Goal: Transaction & Acquisition: Purchase product/service

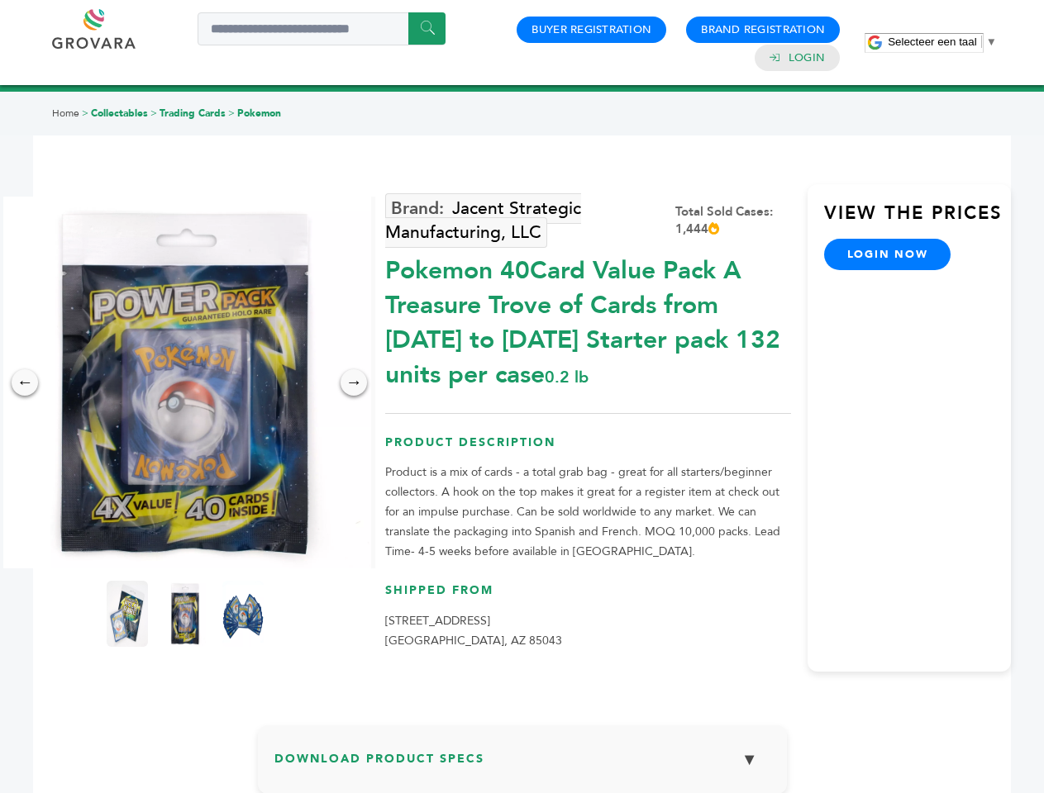
click at [942, 41] on span "Selecteer een taal" at bounding box center [932, 42] width 88 height 12
click at [185, 383] on img at bounding box center [185, 383] width 372 height 372
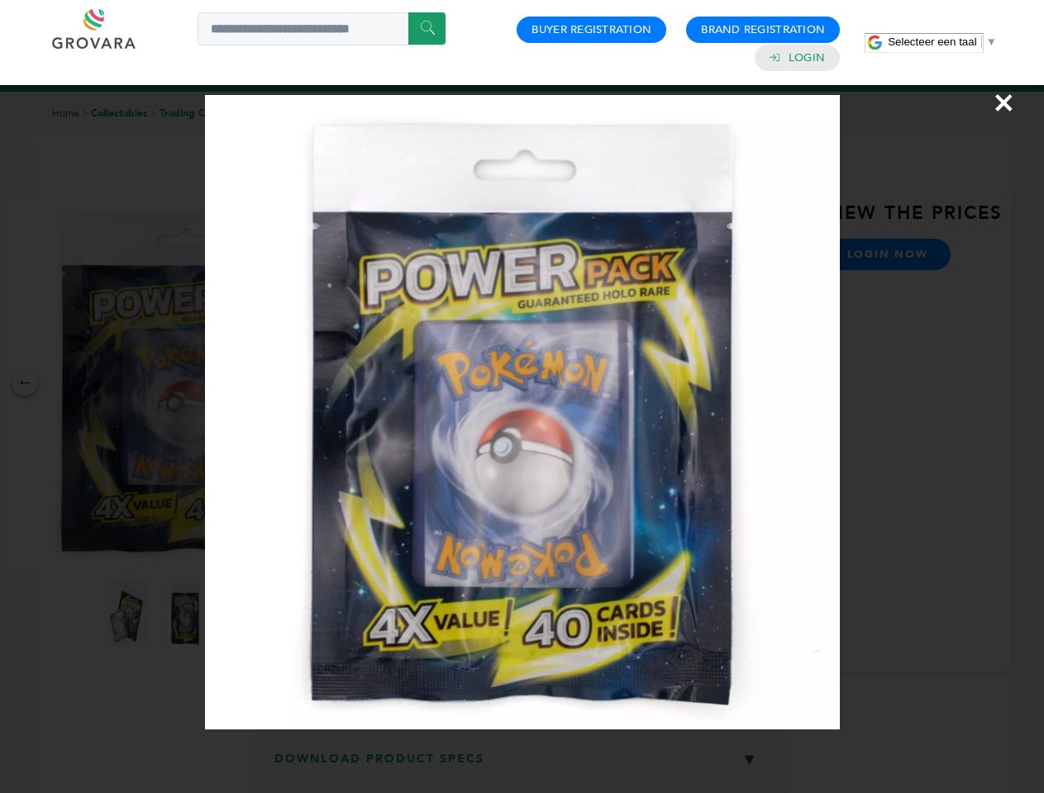
click at [25, 383] on div "×" at bounding box center [522, 396] width 1044 height 793
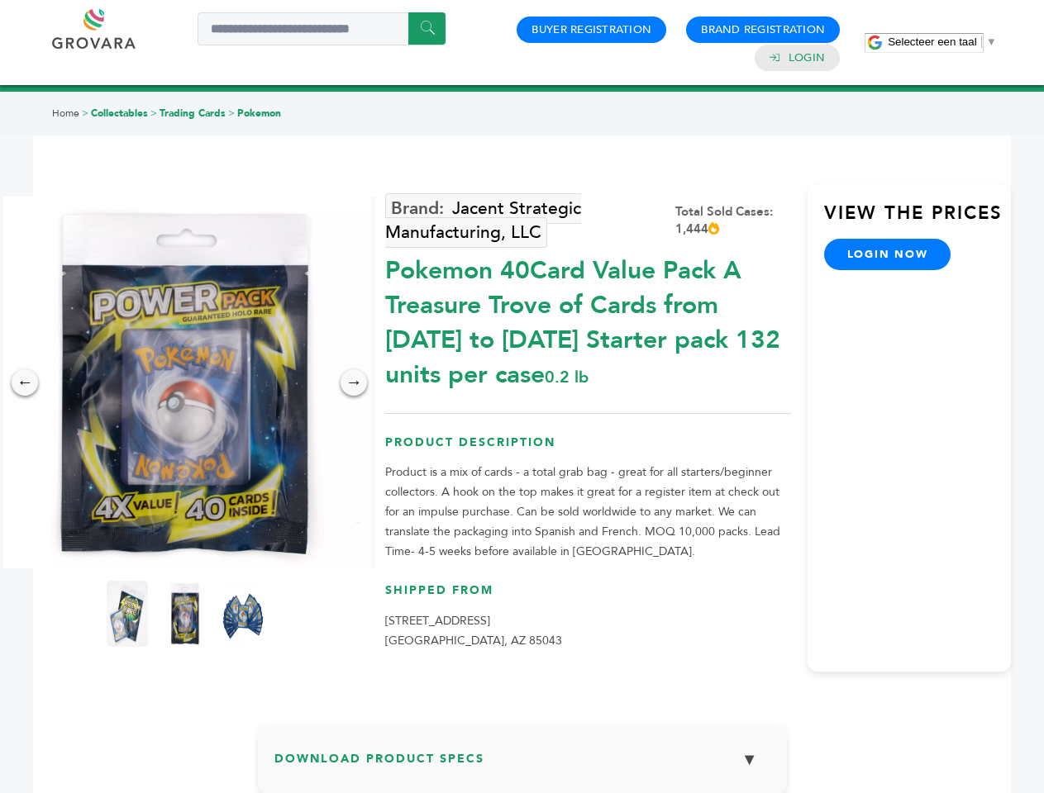
click at [354, 383] on div "→" at bounding box center [353, 382] width 26 height 26
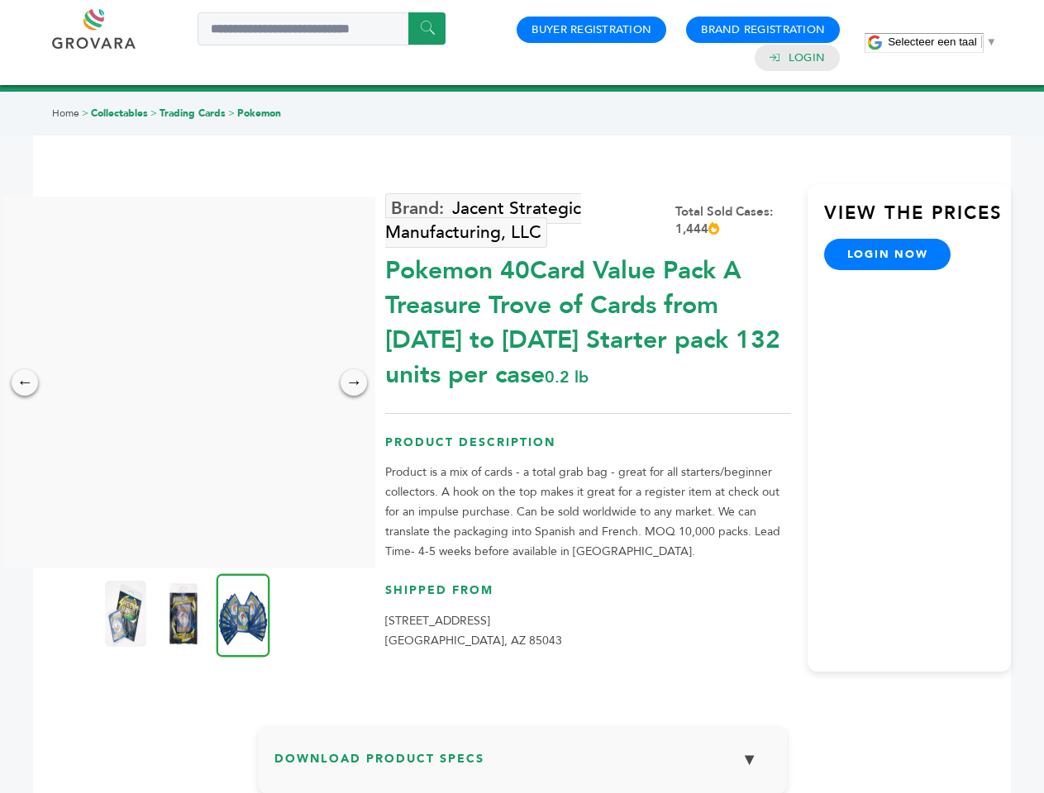
click at [127, 614] on img at bounding box center [125, 614] width 41 height 66
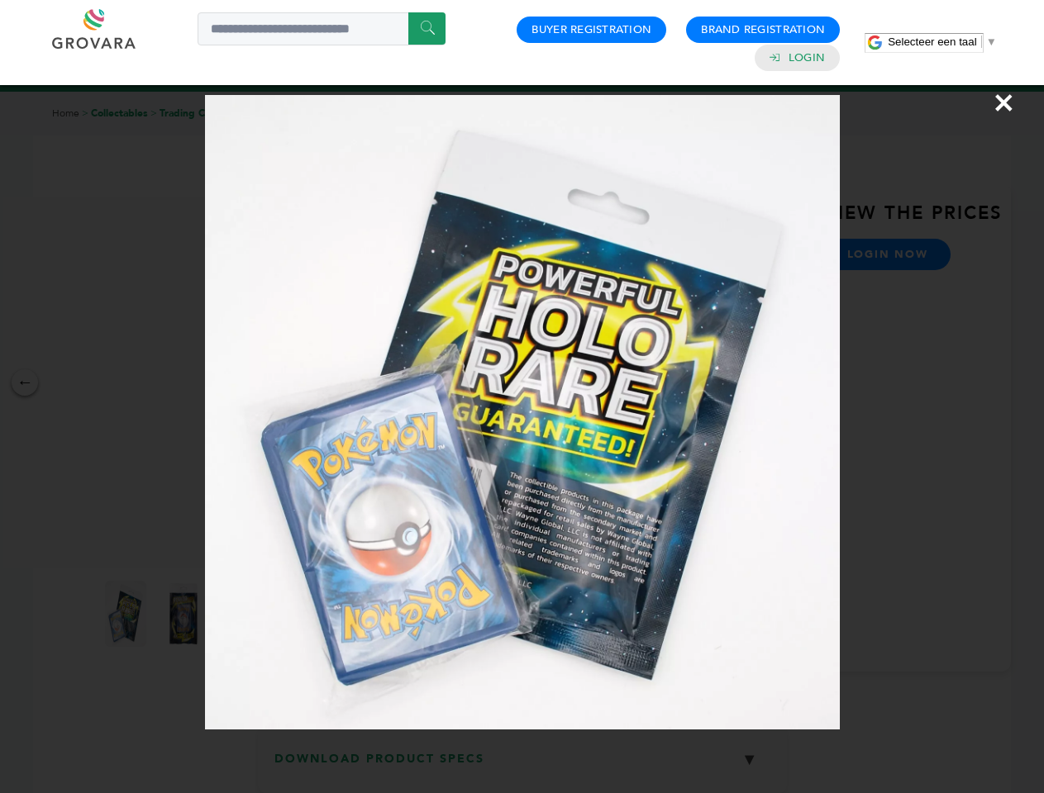
click at [185, 614] on div "×" at bounding box center [522, 396] width 1044 height 793
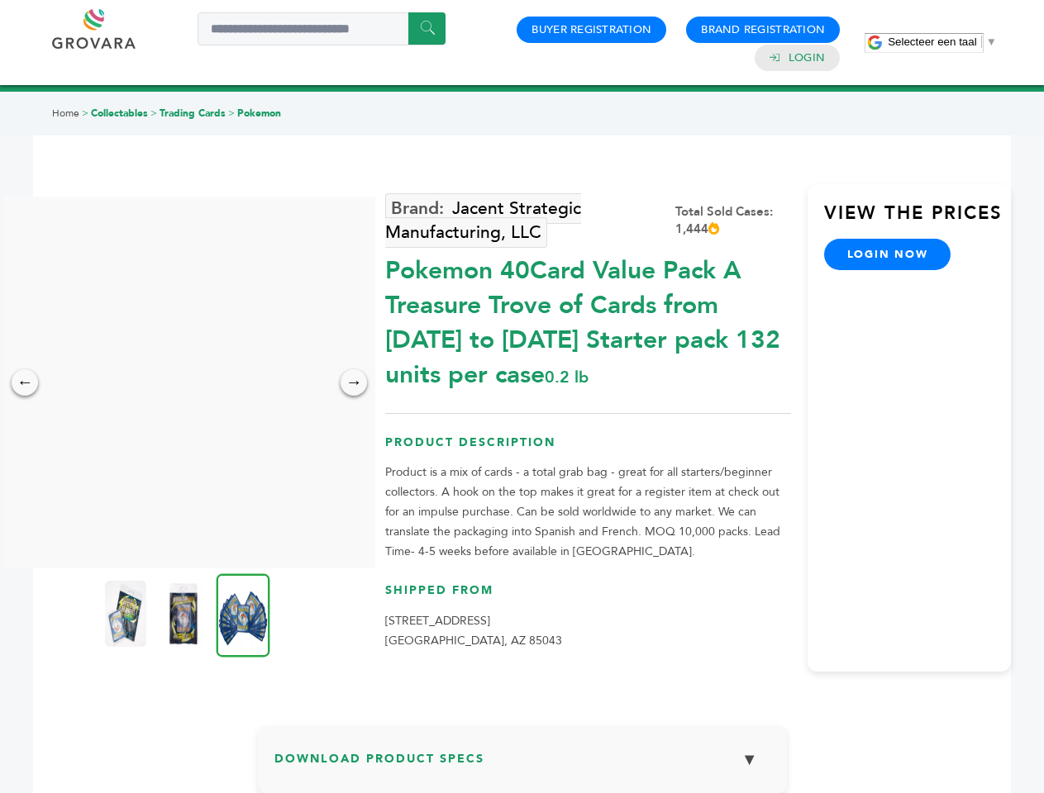
click at [243, 614] on img at bounding box center [244, 614] width 54 height 83
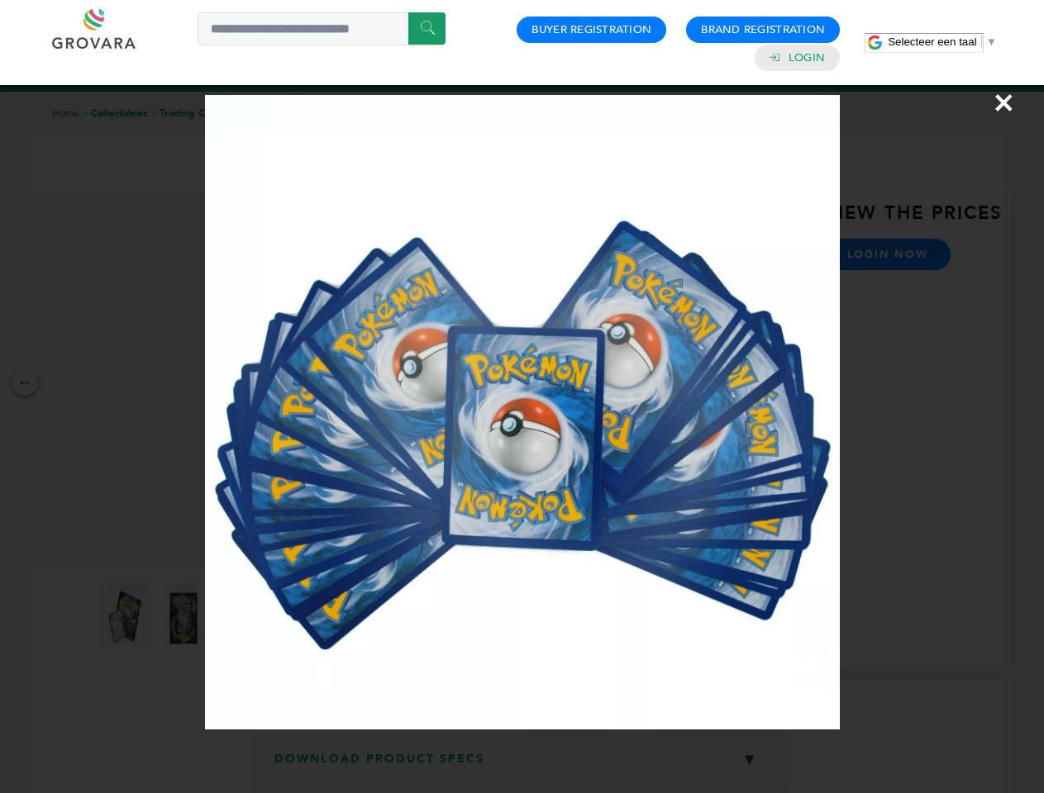
click at [522, 766] on div "×" at bounding box center [522, 396] width 1044 height 793
